Goal: Transaction & Acquisition: Purchase product/service

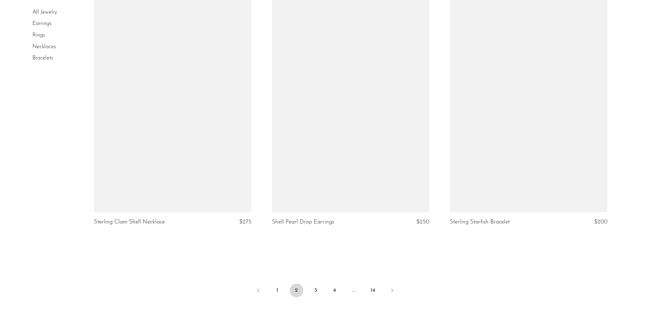
scroll to position [2900, 0]
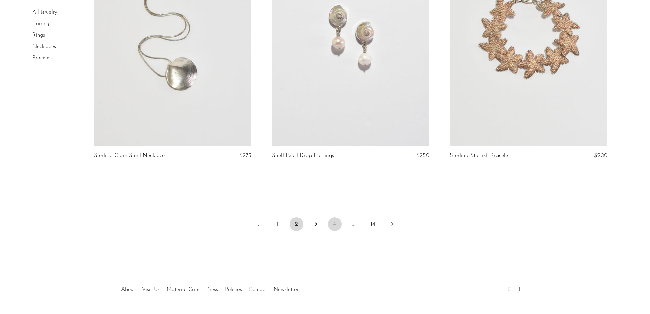
click at [335, 224] on link "4" at bounding box center [335, 224] width 14 height 14
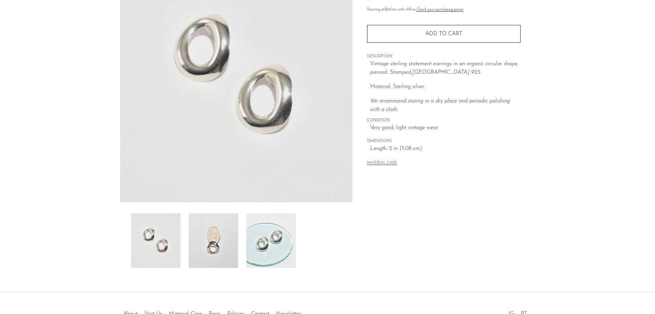
scroll to position [131, 0]
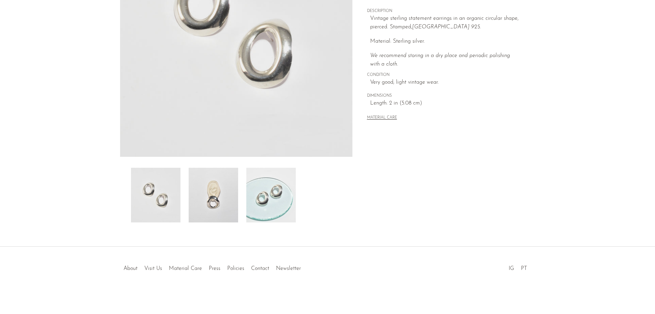
click at [277, 194] on img at bounding box center [270, 195] width 49 height 55
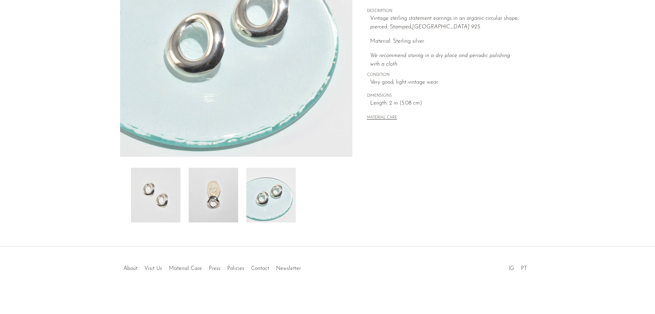
click at [204, 198] on img at bounding box center [213, 195] width 49 height 55
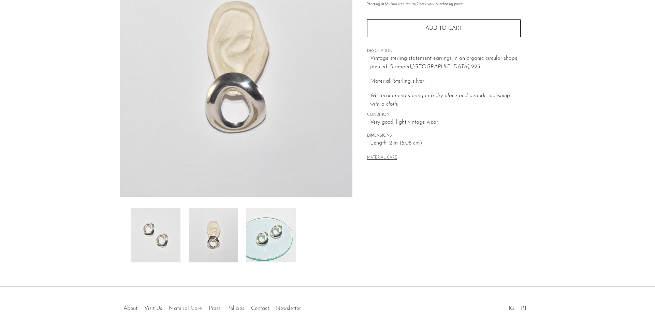
scroll to position [28, 0]
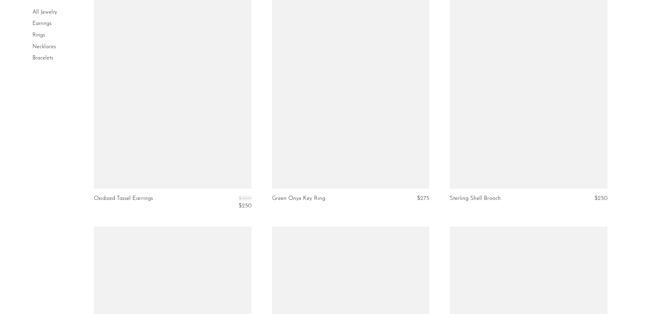
scroll to position [2354, 0]
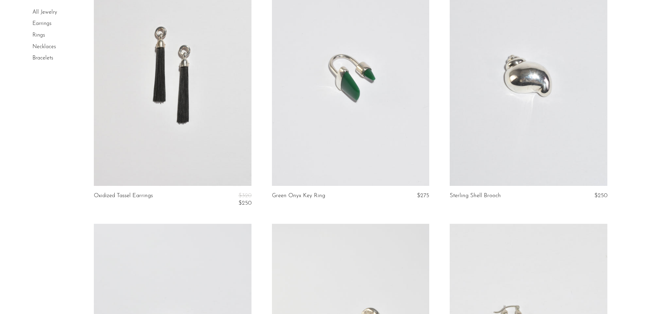
click at [195, 155] on link at bounding box center [172, 75] width 157 height 220
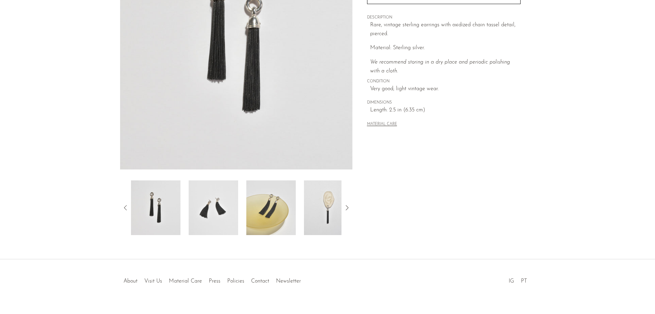
scroll to position [131, 0]
